Goal: Information Seeking & Learning: Learn about a topic

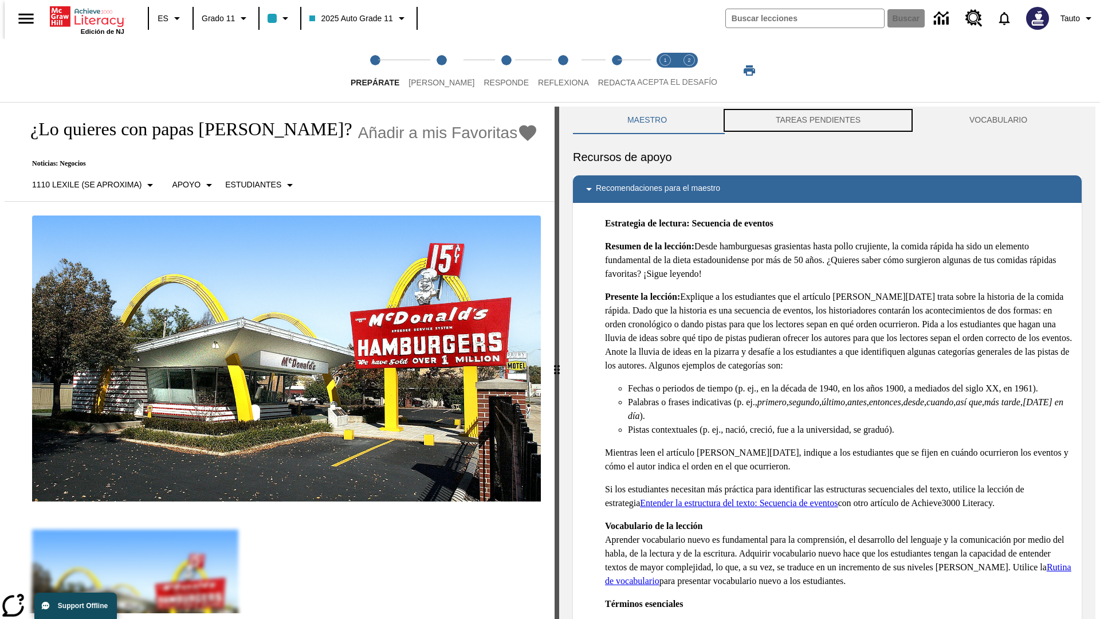
click at [818, 120] on button "TAREAS PENDIENTES" at bounding box center [819, 121] width 194 height 28
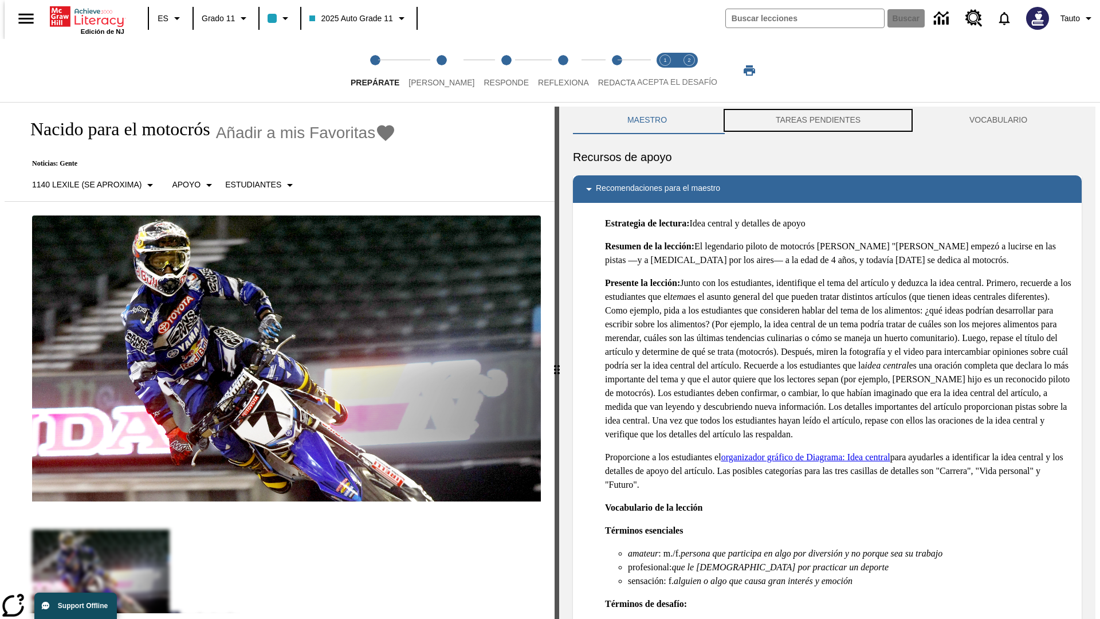
click at [818, 120] on button "TAREAS PENDIENTES" at bounding box center [819, 121] width 194 height 28
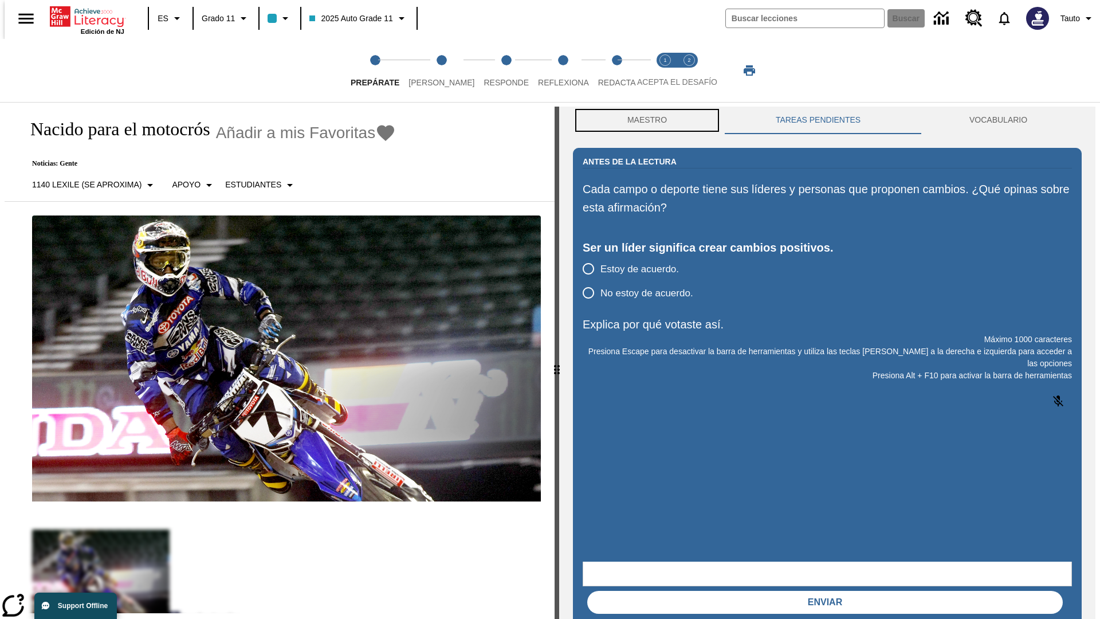
scroll to position [1, 0]
